Goal: Information Seeking & Learning: Learn about a topic

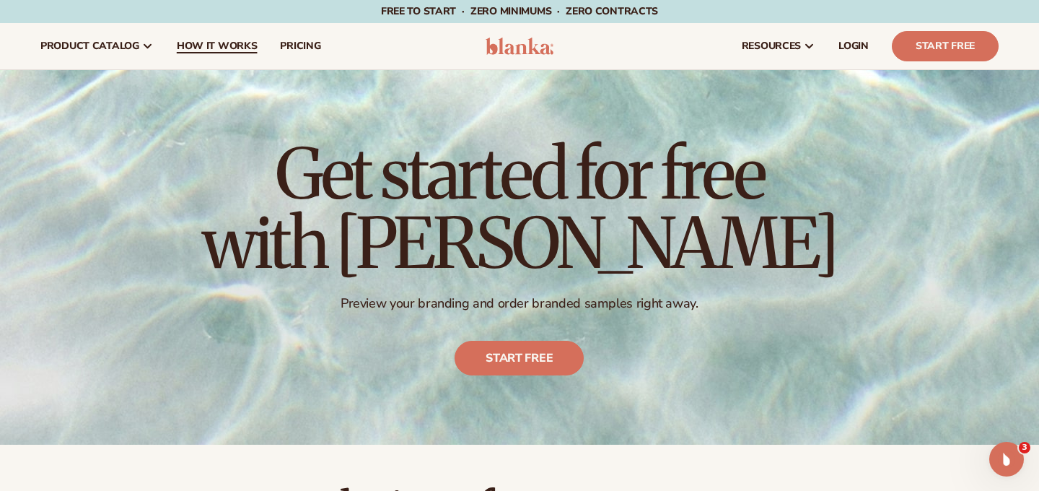
click at [226, 59] on link "How It Works" at bounding box center [217, 46] width 104 height 46
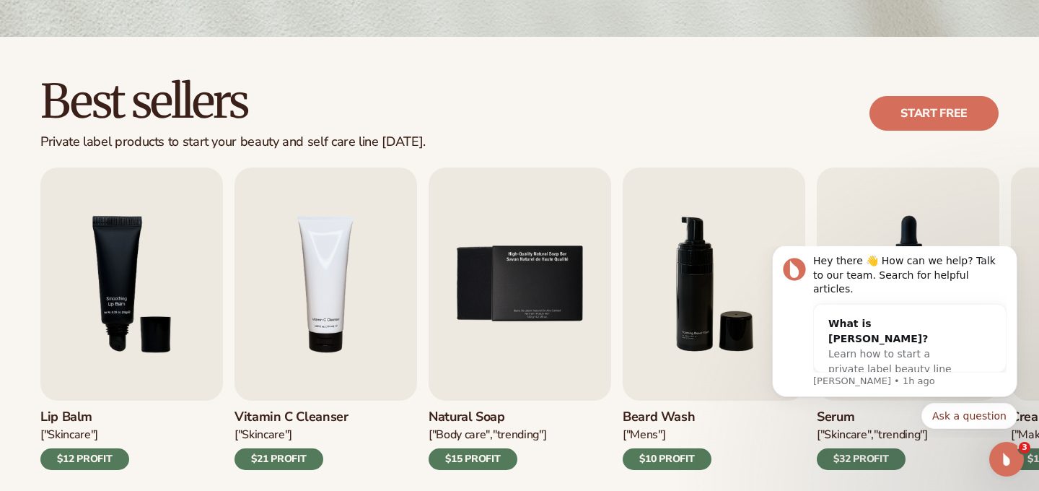
scroll to position [360, 0]
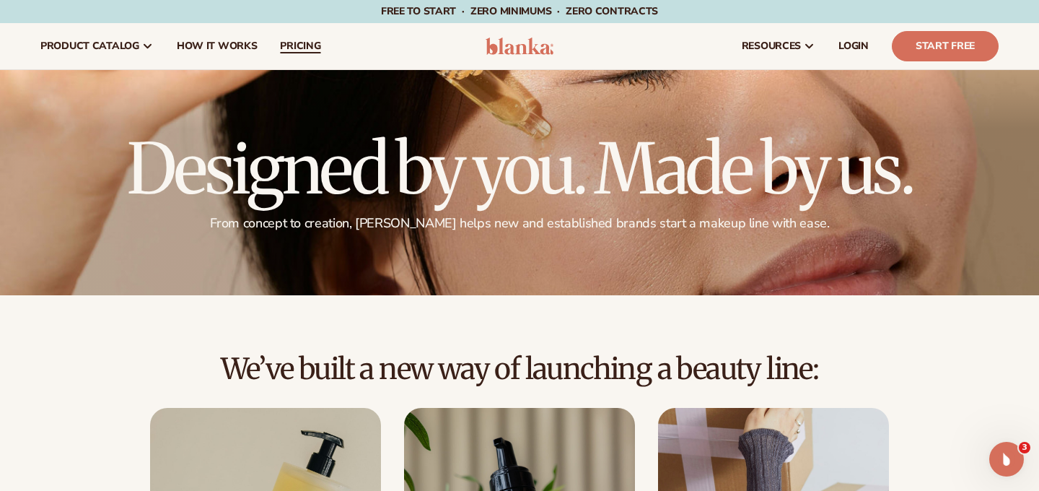
click at [289, 48] on span "pricing" at bounding box center [300, 46] width 40 height 12
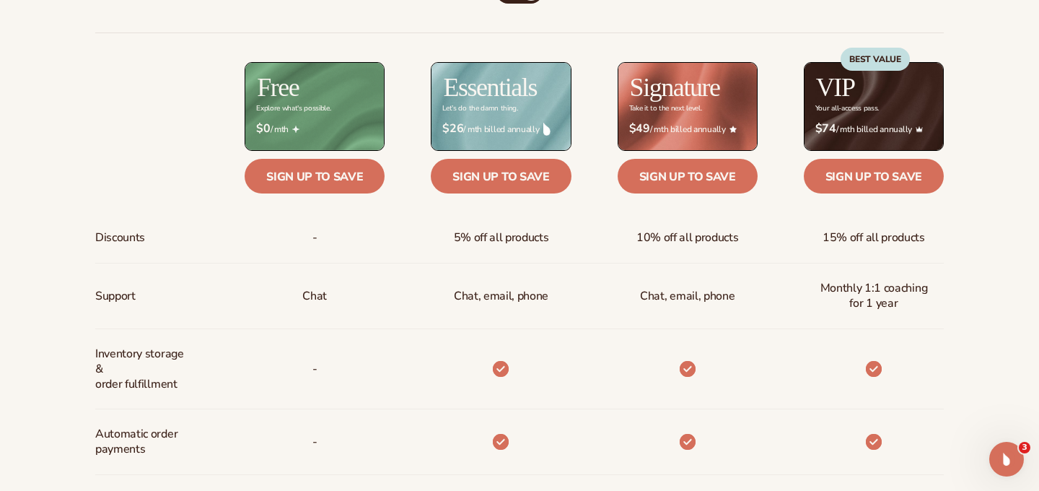
scroll to position [577, 0]
